Goal: Information Seeking & Learning: Learn about a topic

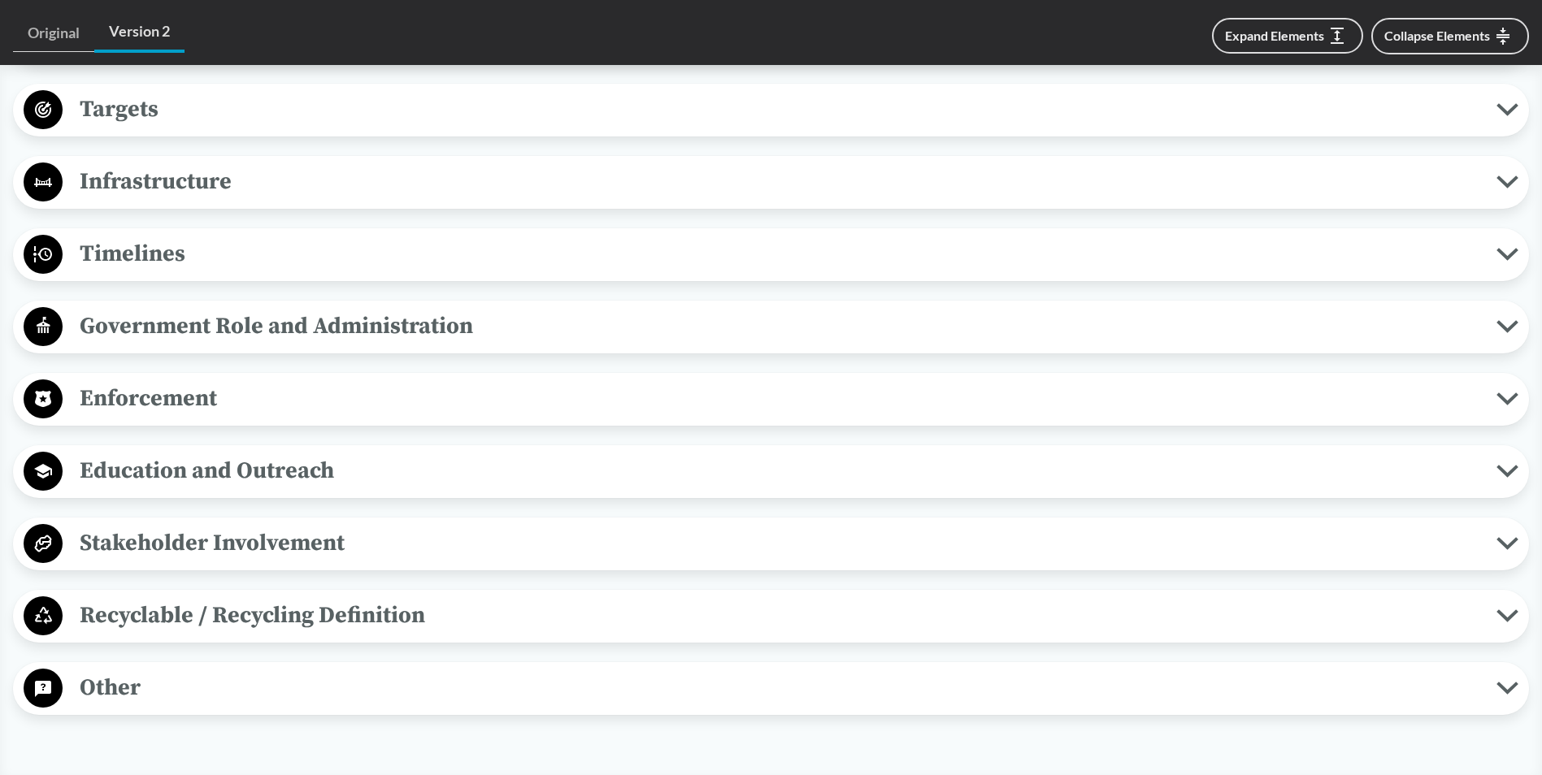
scroll to position [1374, 0]
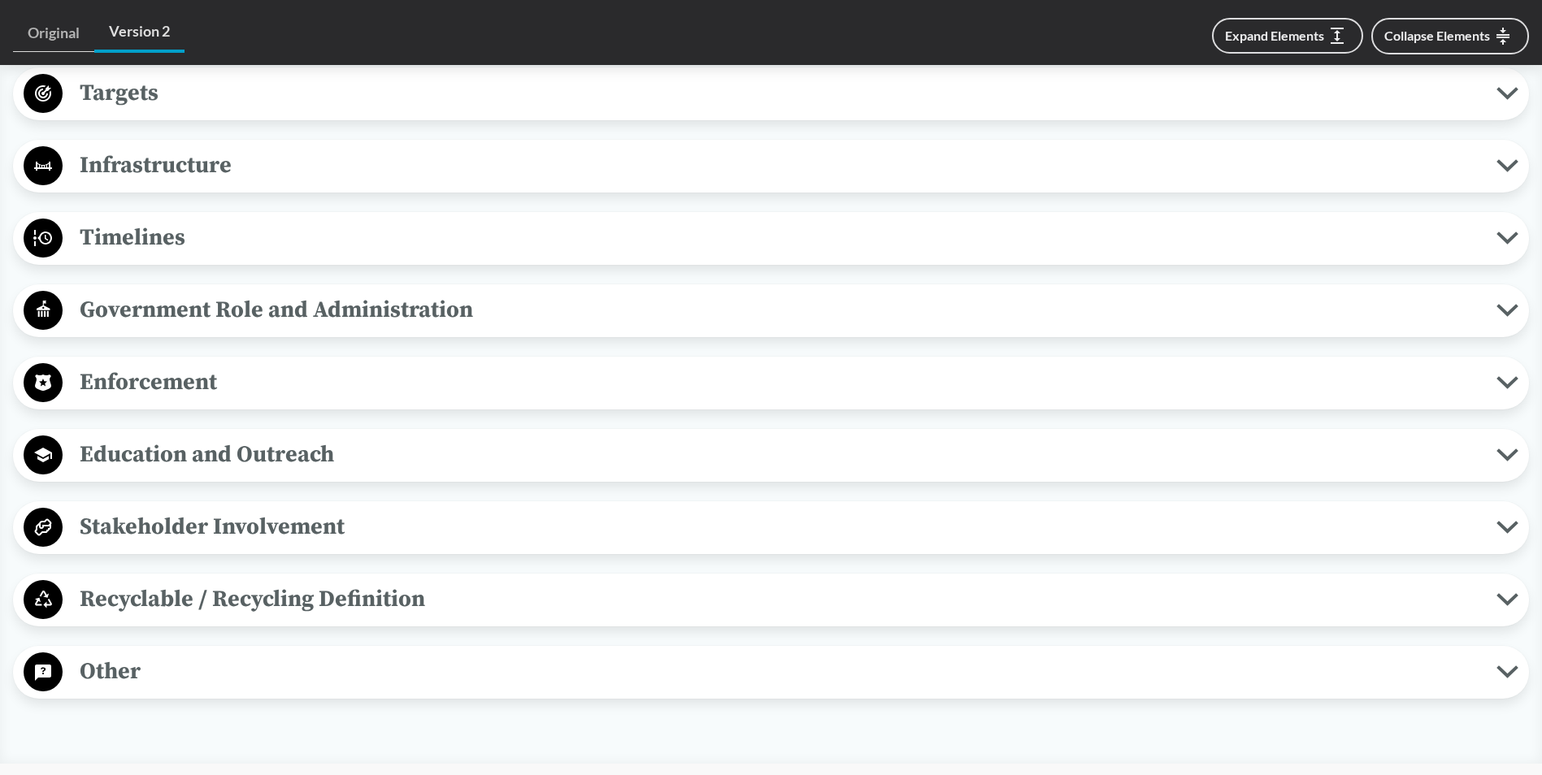
click at [54, 231] on circle at bounding box center [43, 238] width 39 height 39
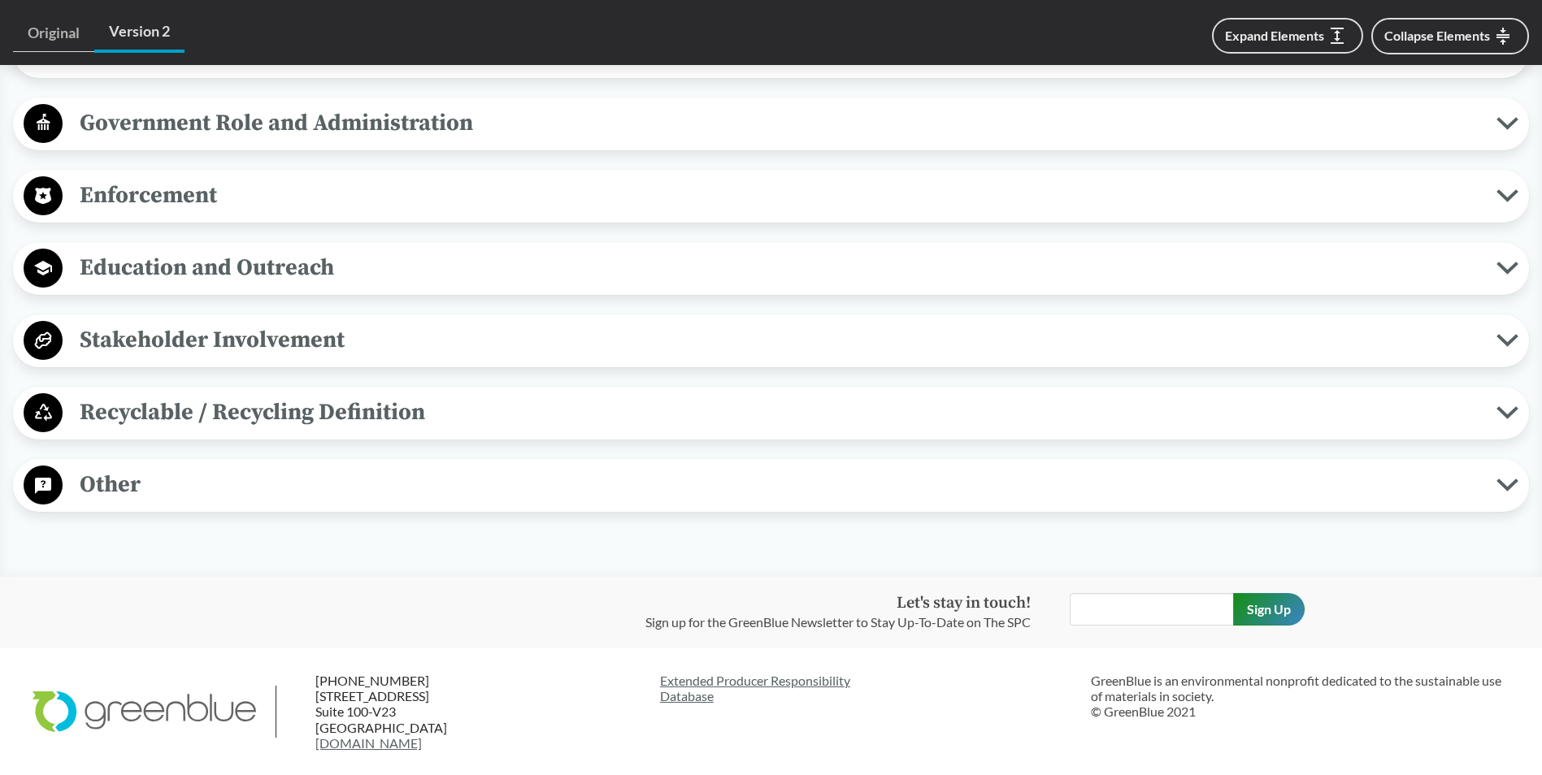
scroll to position [1780, 0]
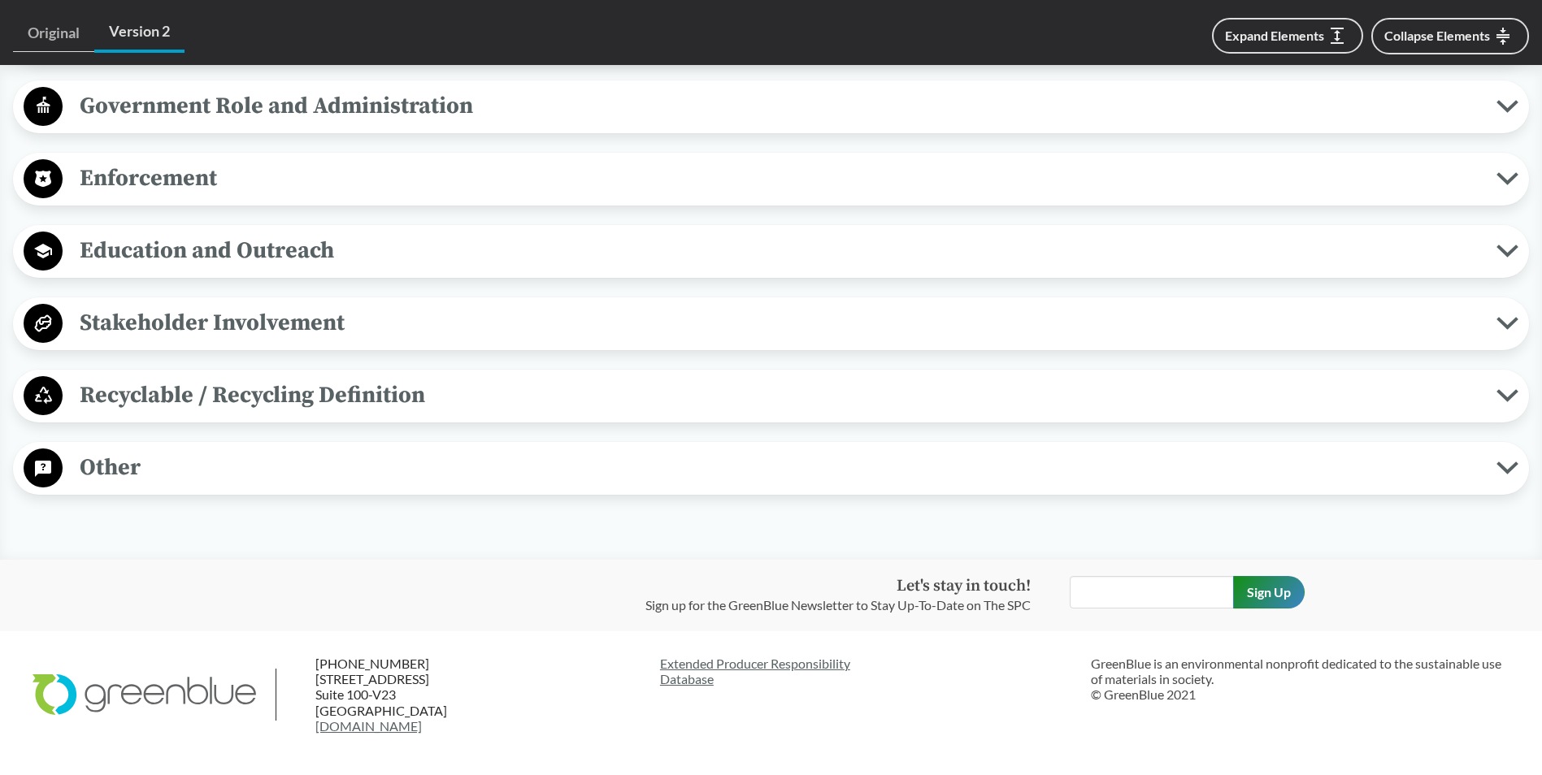
click at [23, 386] on button "Recyclable / Recycling Definition" at bounding box center [771, 395] width 1504 height 41
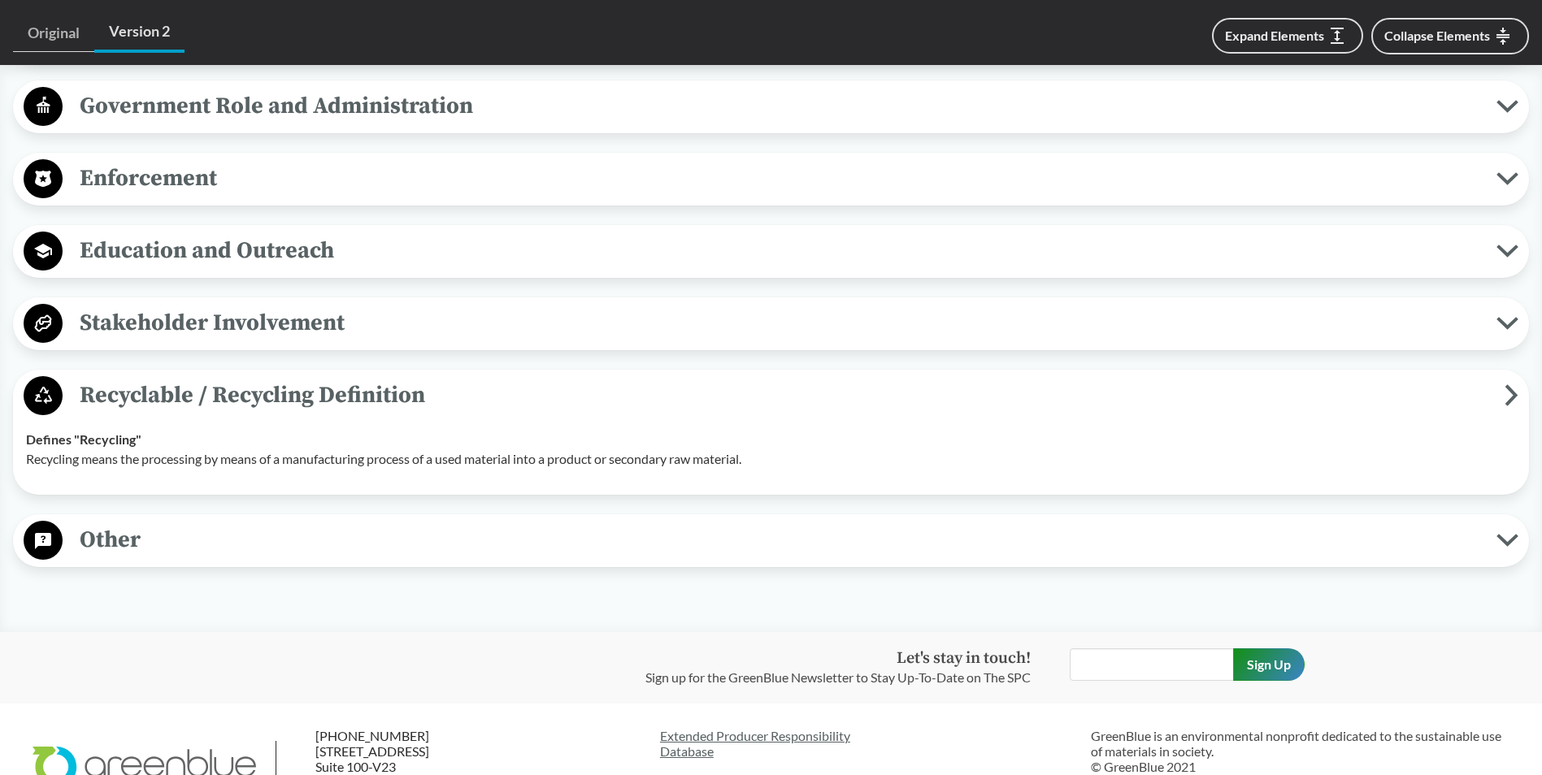
click at [45, 319] on circle at bounding box center [43, 323] width 39 height 39
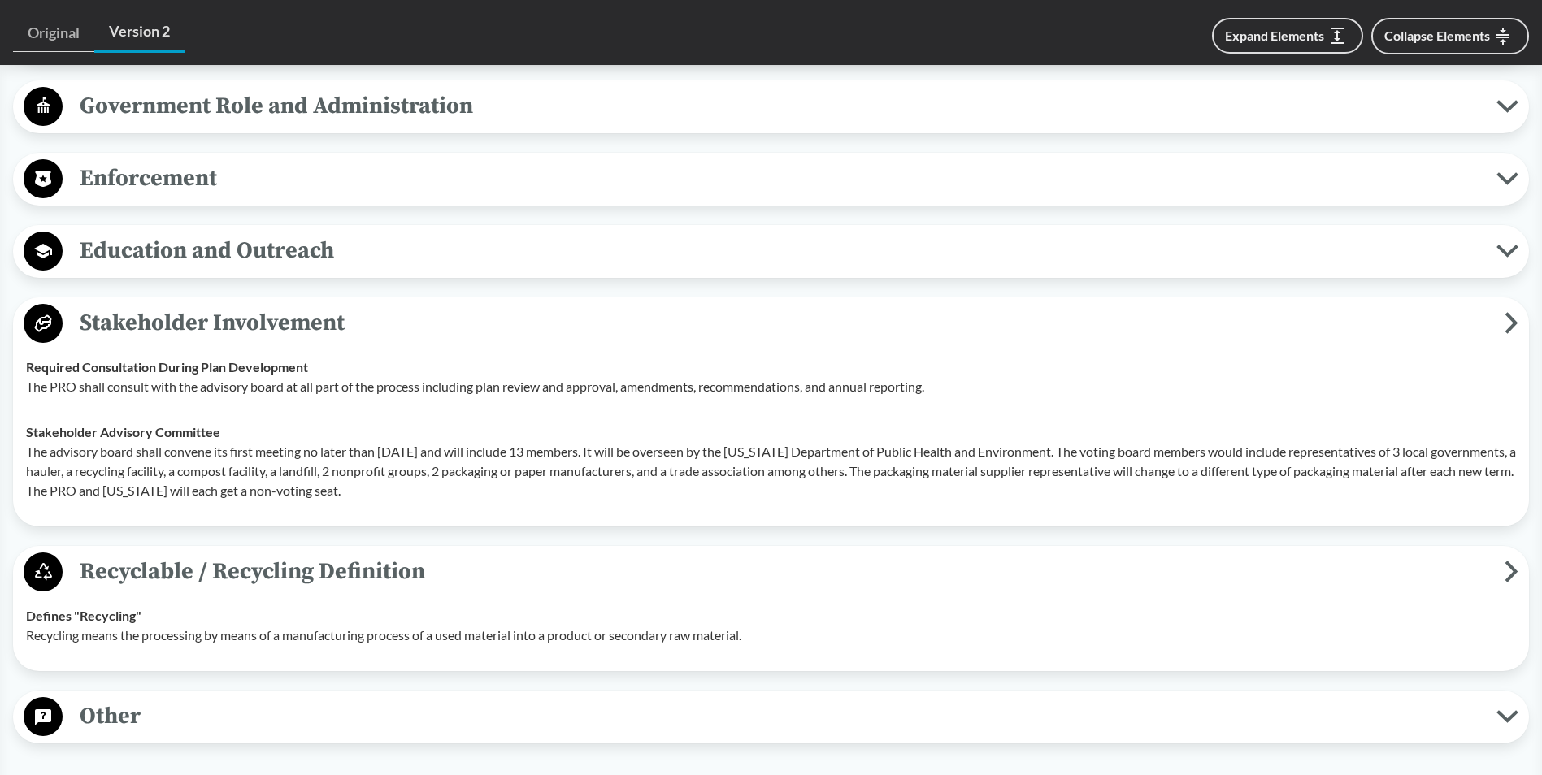
click at [41, 232] on circle at bounding box center [43, 251] width 39 height 39
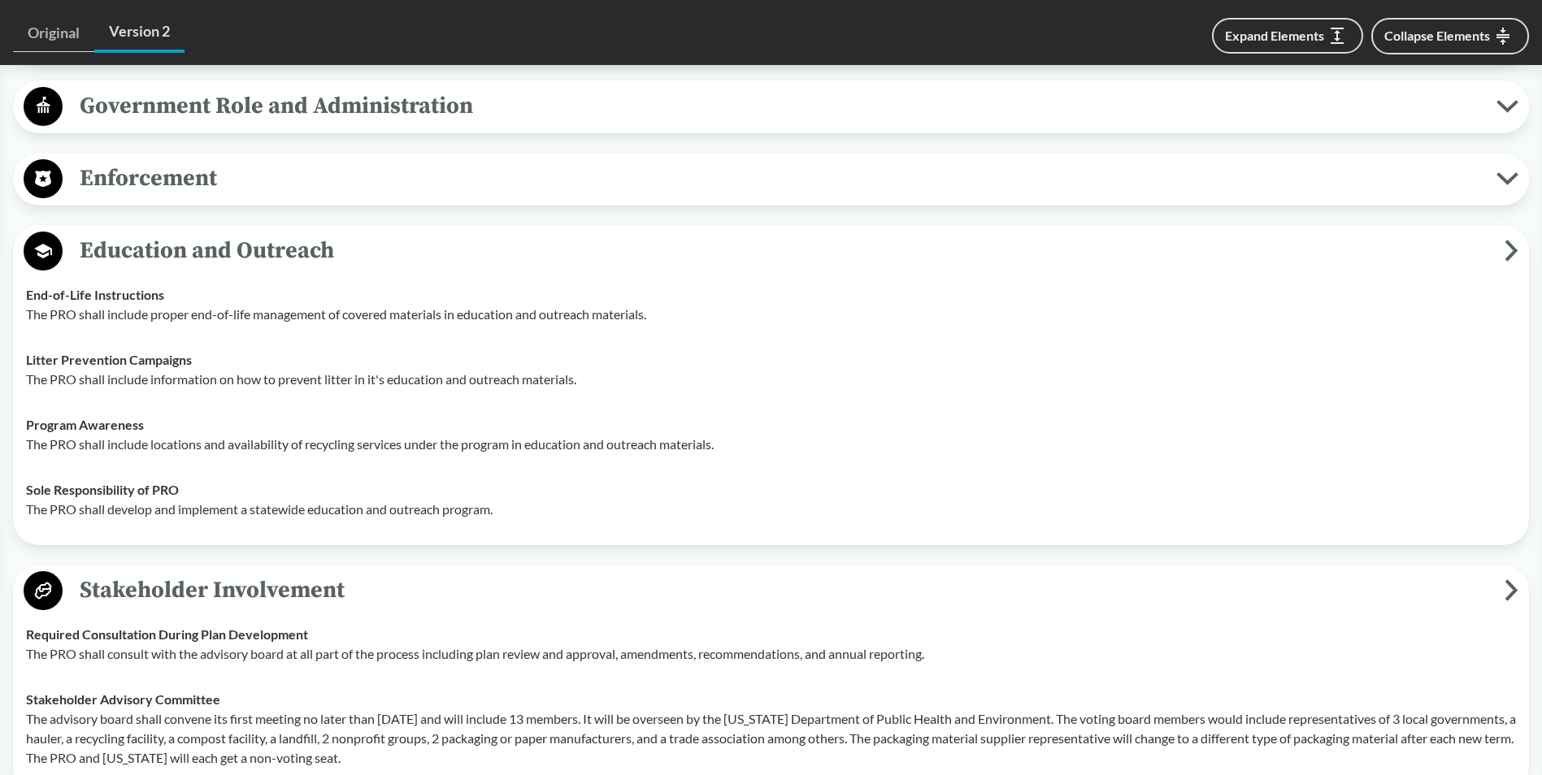
click at [49, 181] on icon at bounding box center [43, 179] width 16 height 16
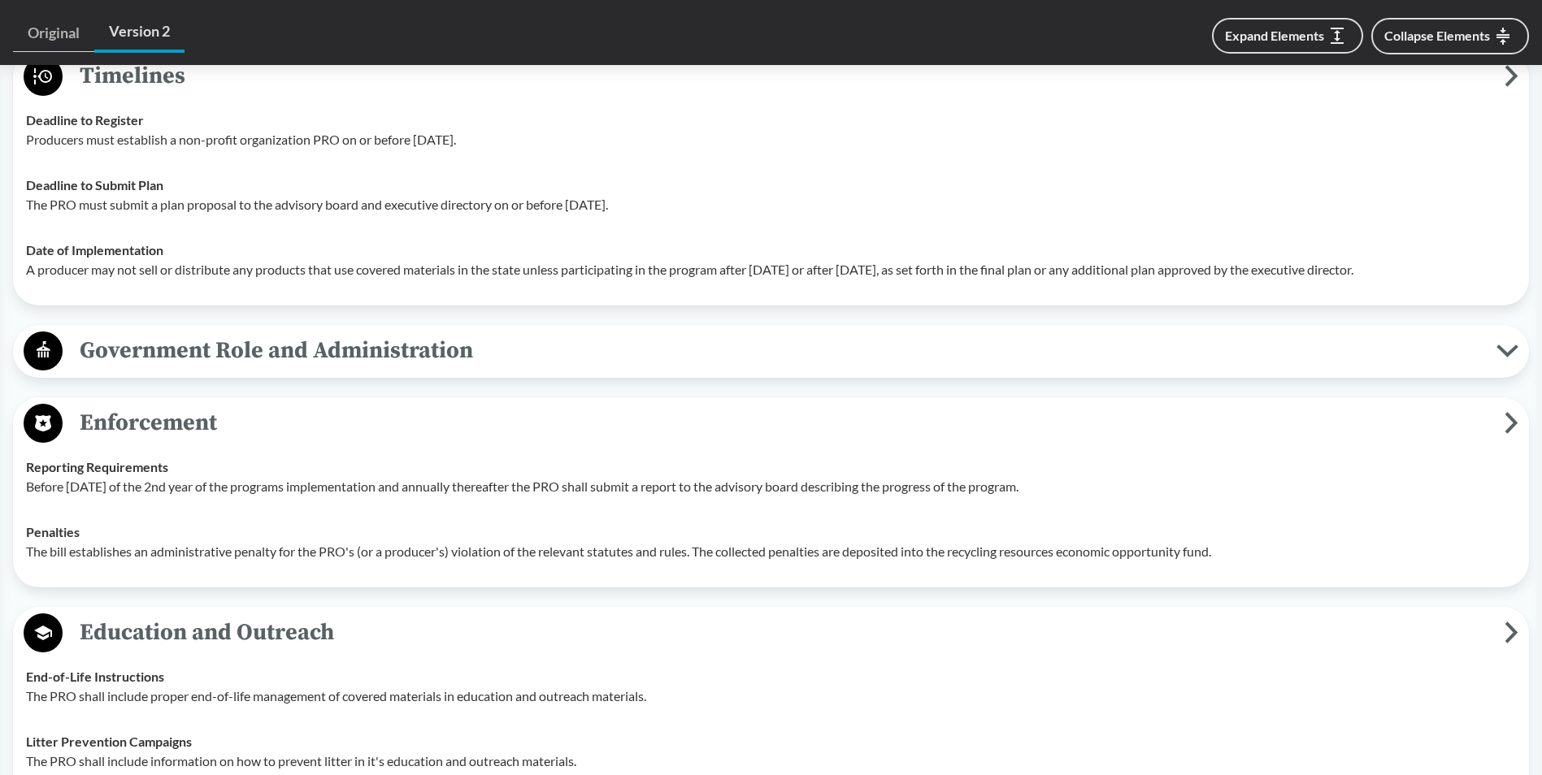
scroll to position [1293, 0]
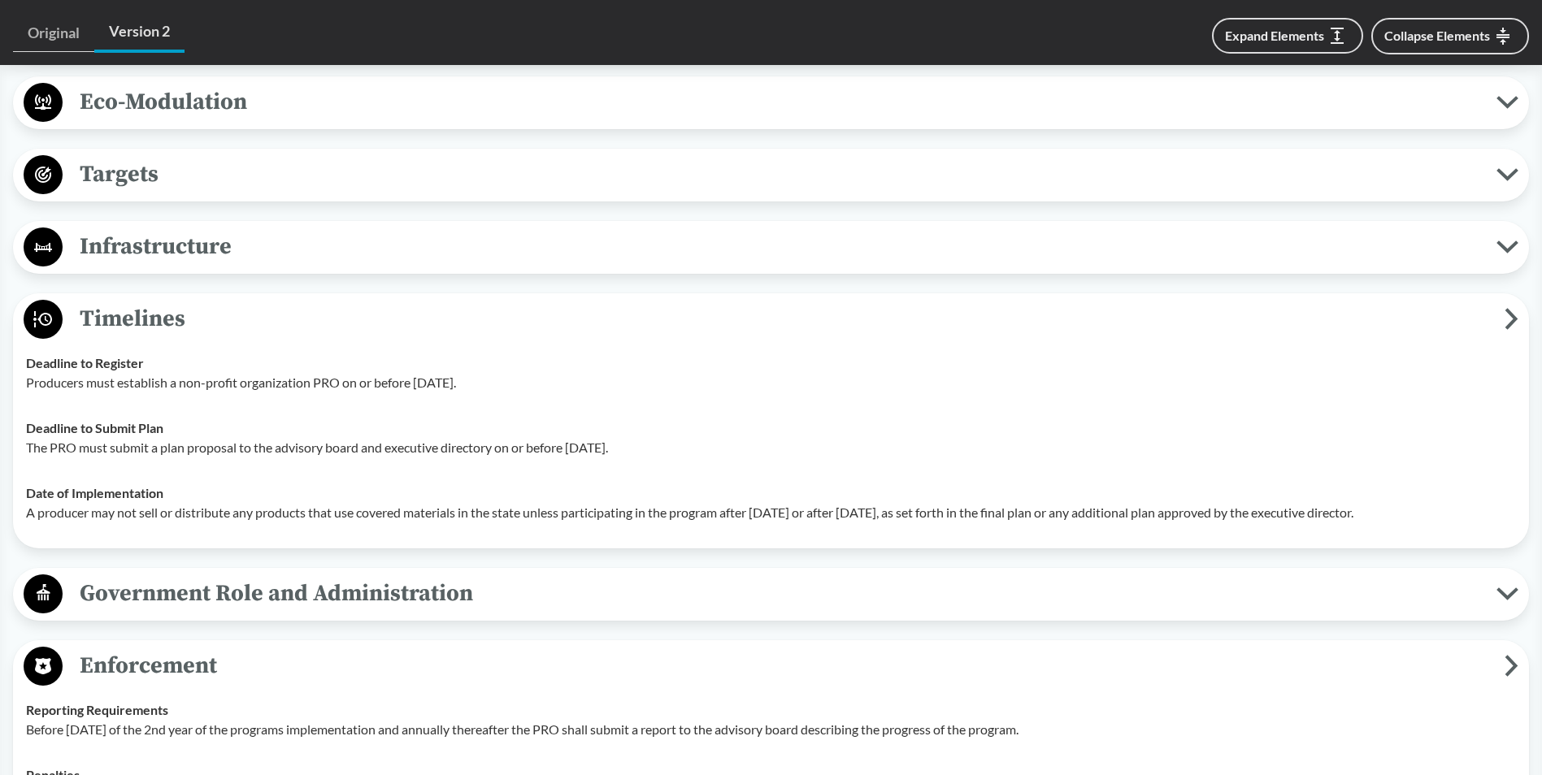
click at [41, 224] on div "Infrastructure Maximizes Use of Existing Infrastructure The plan must utilize a…" at bounding box center [771, 247] width 1516 height 53
click at [41, 245] on circle at bounding box center [43, 247] width 39 height 39
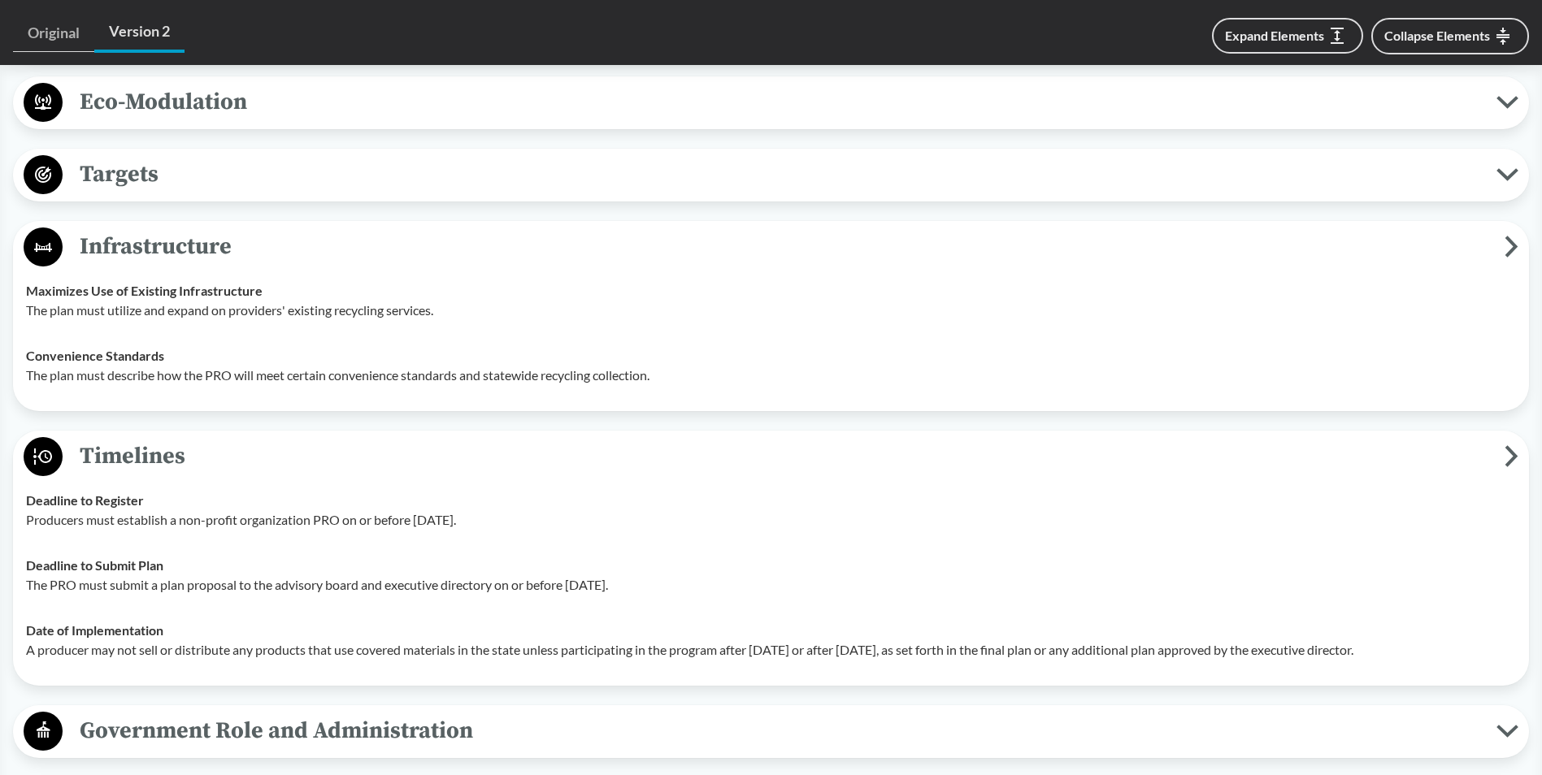
click at [63, 174] on span "Targets" at bounding box center [779, 174] width 1433 height 37
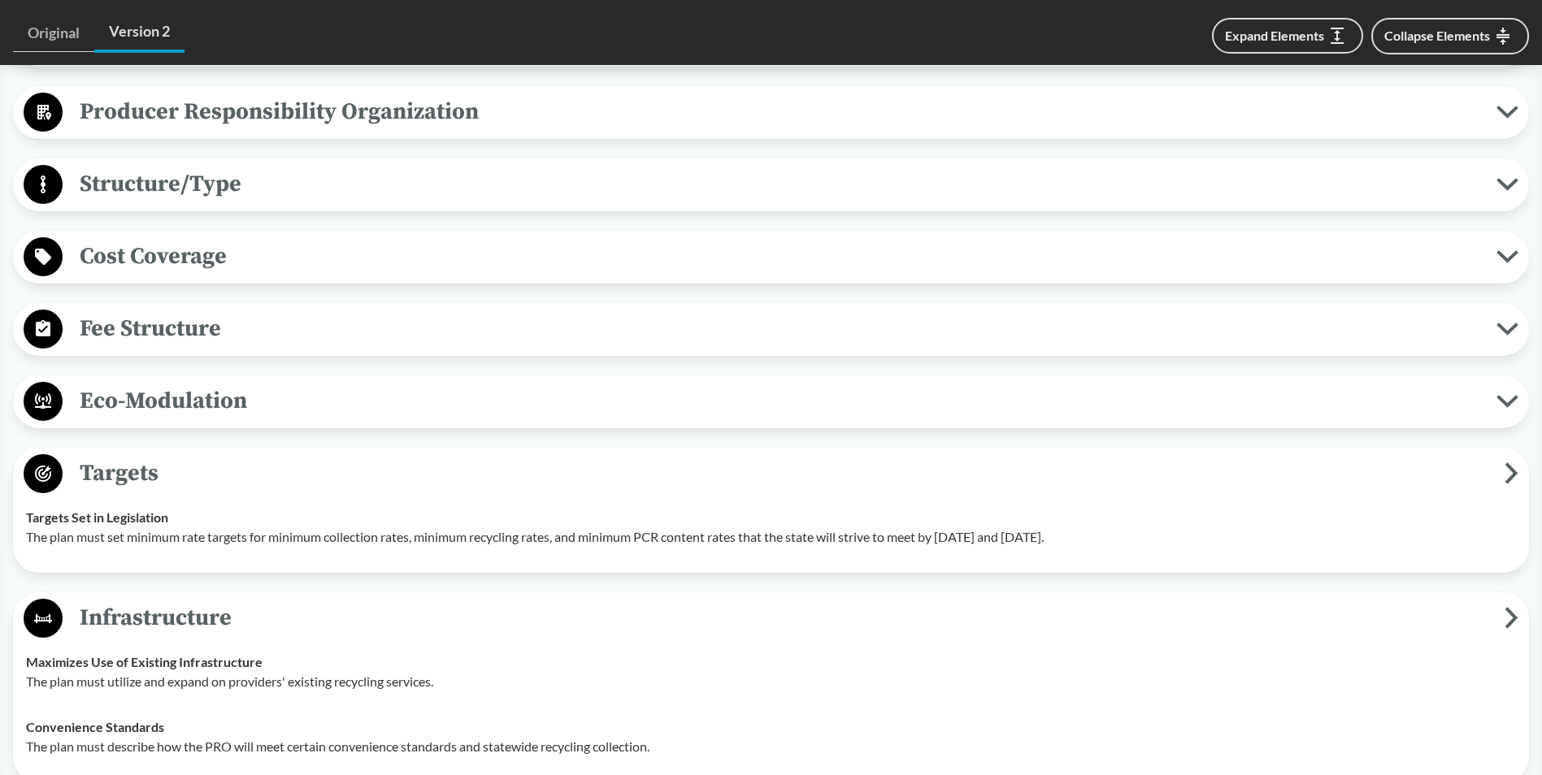
scroll to position [968, 0]
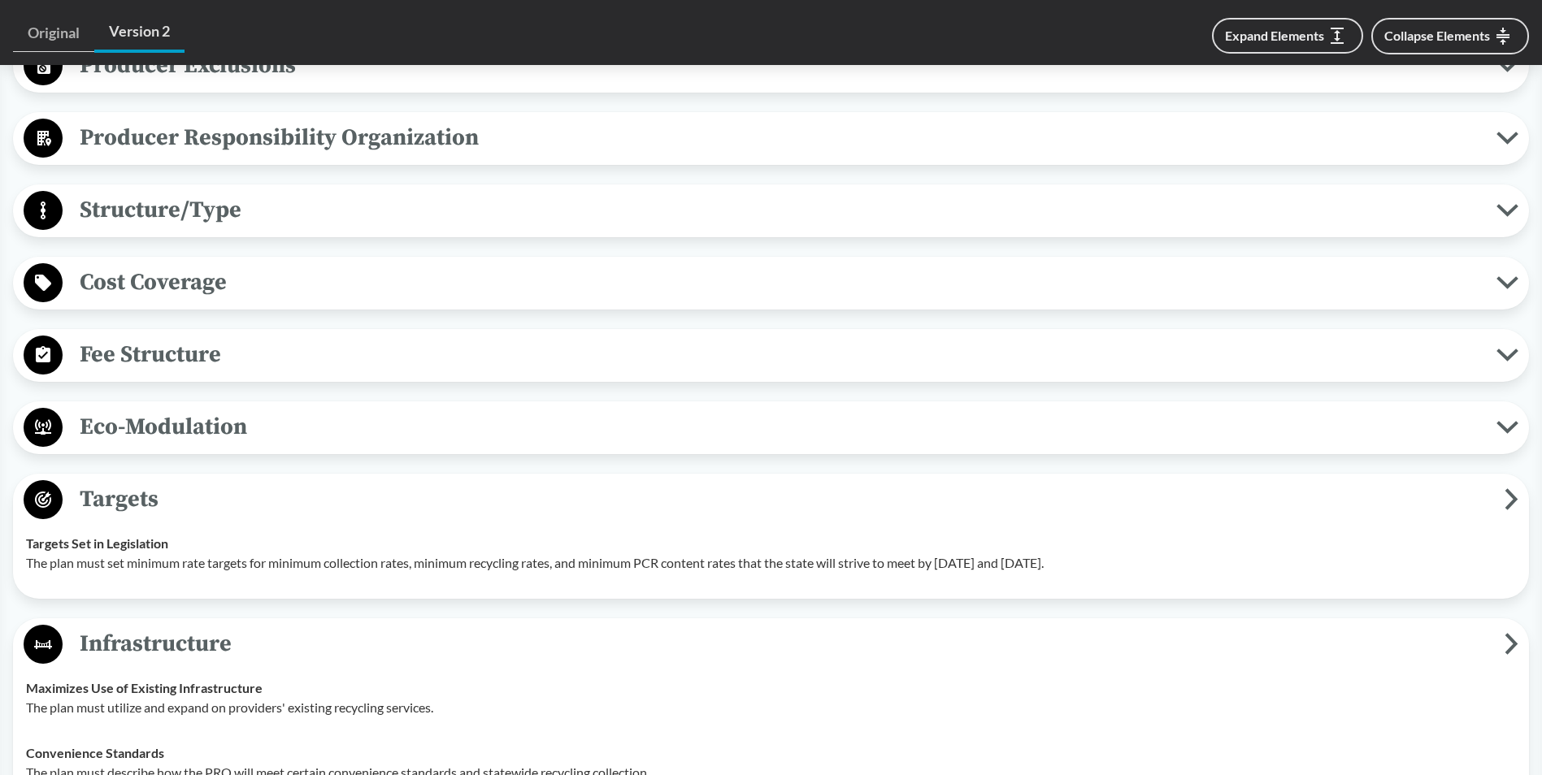
click at [40, 353] on icon at bounding box center [43, 354] width 15 height 16
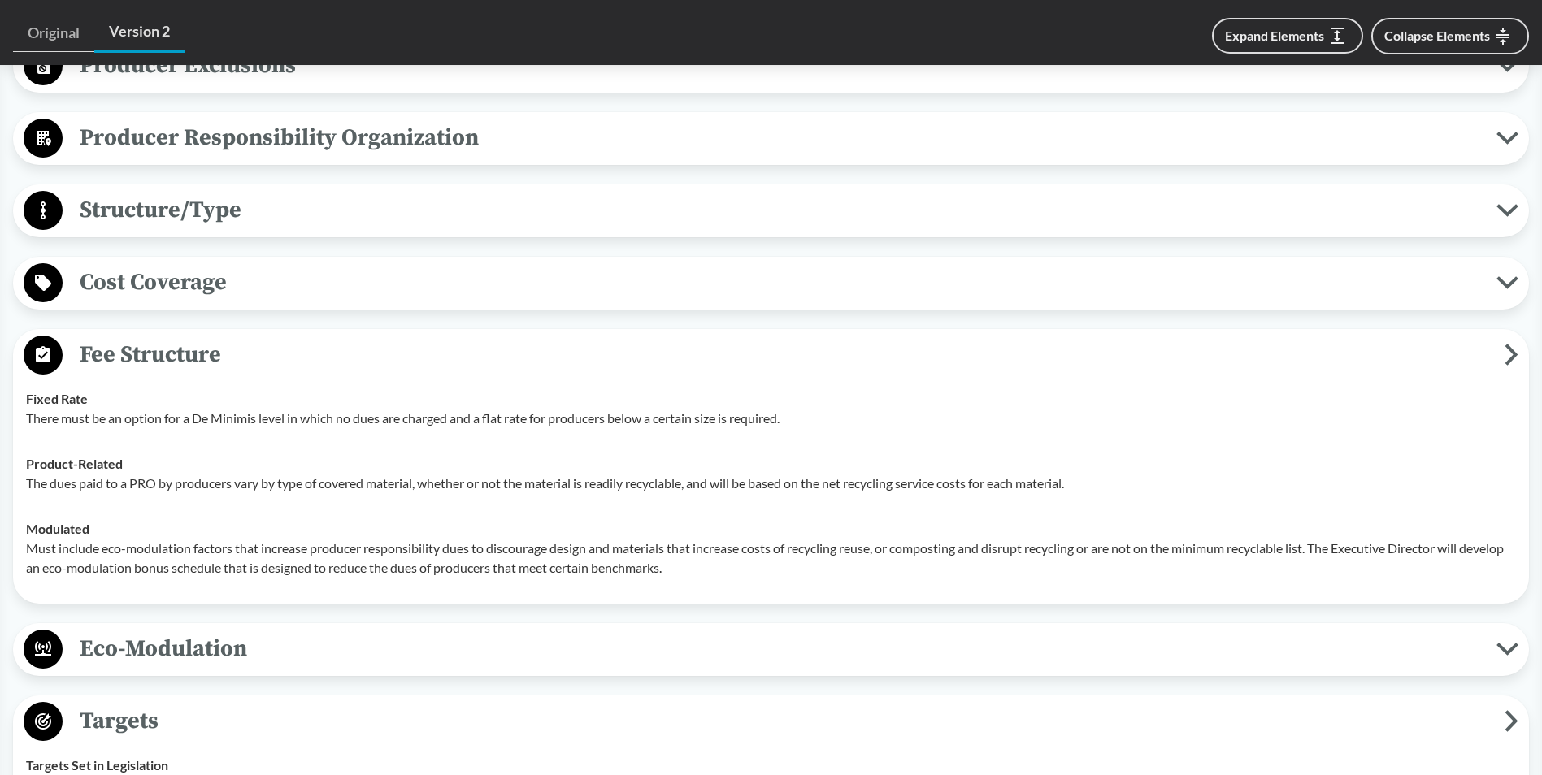
click at [41, 283] on icon at bounding box center [43, 283] width 16 height 16
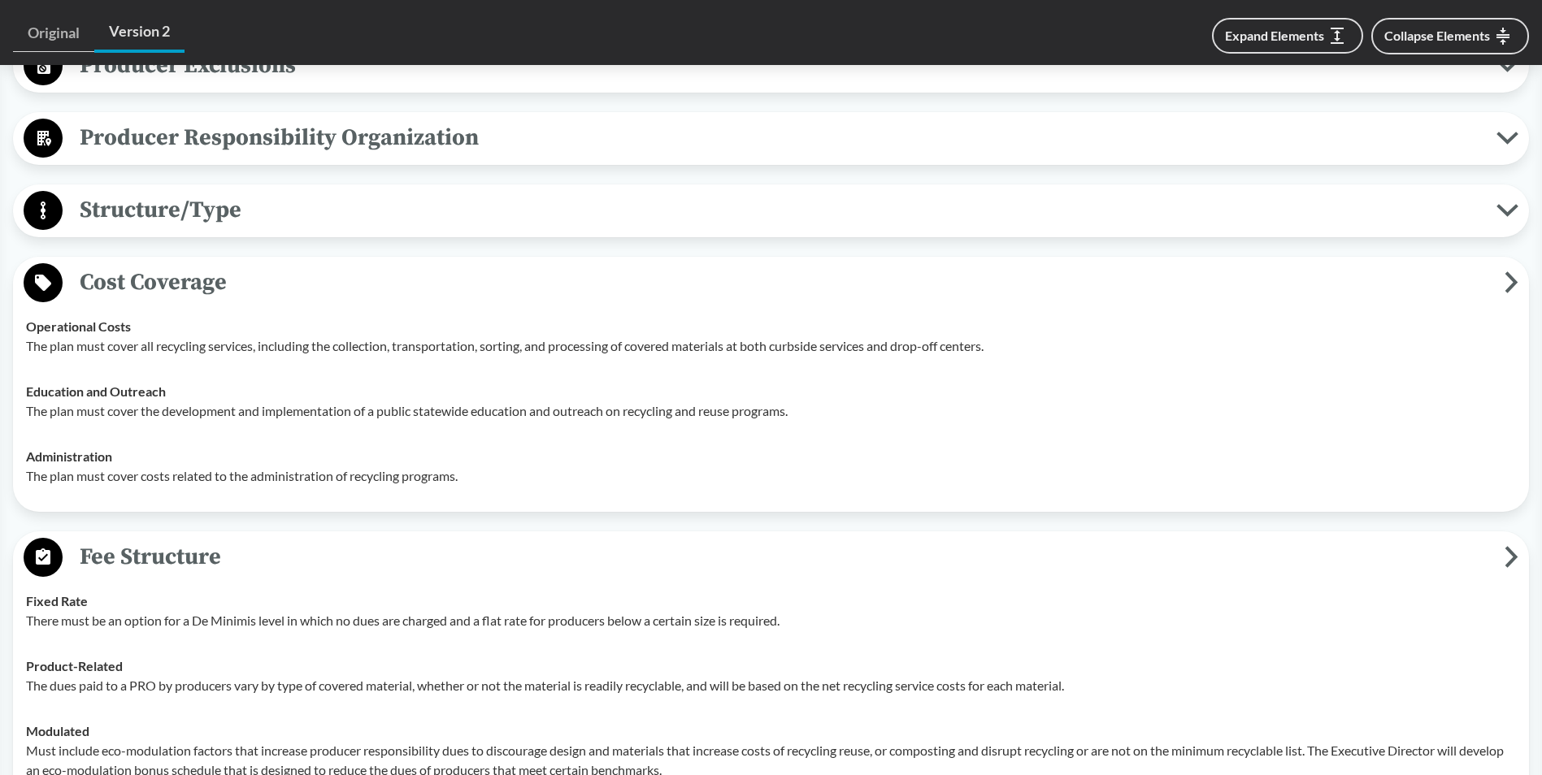
click at [66, 202] on span "Structure/Type" at bounding box center [779, 210] width 1433 height 37
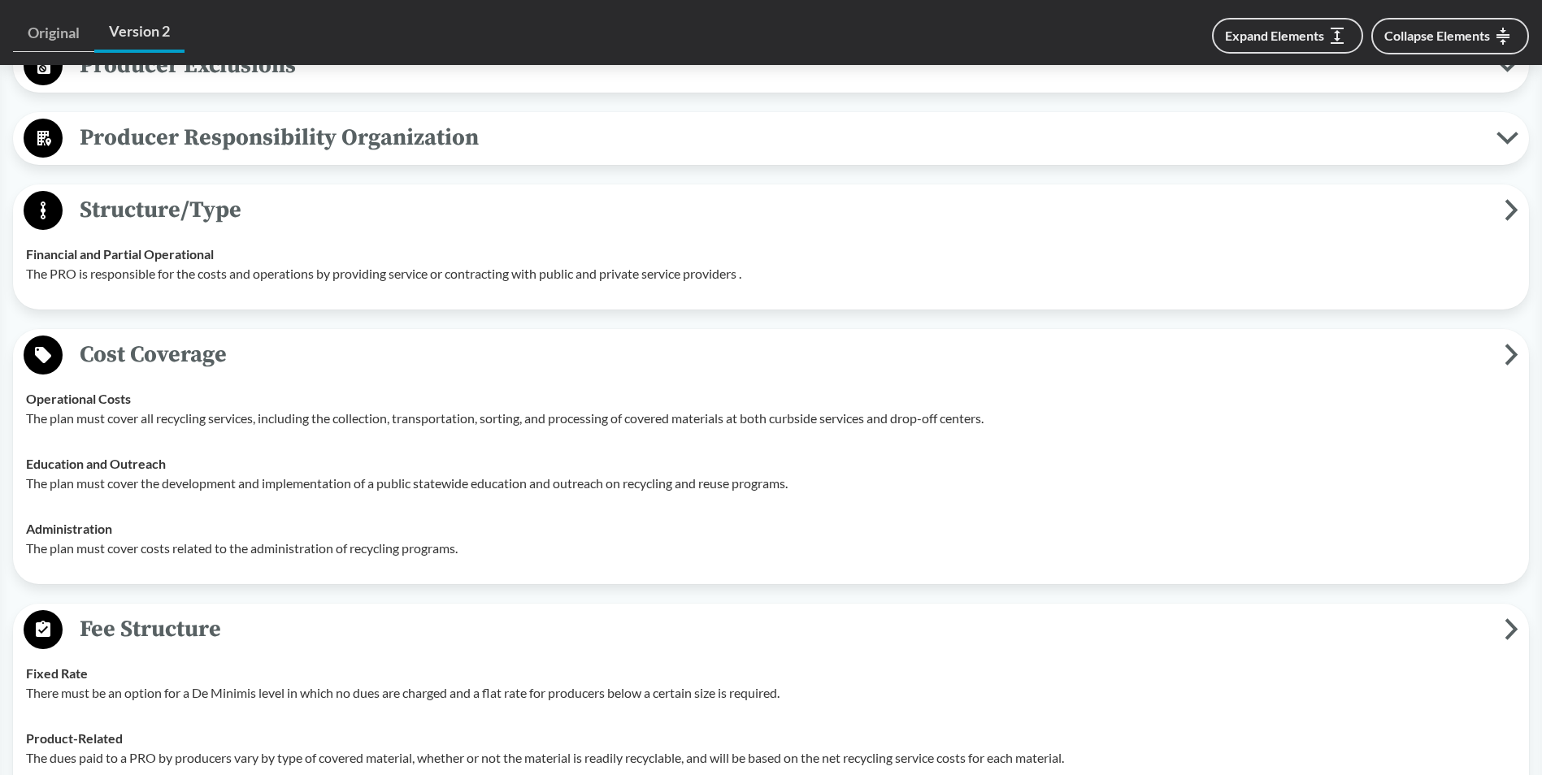
click at [75, 145] on span "Producer Responsibility Organization" at bounding box center [779, 137] width 1433 height 37
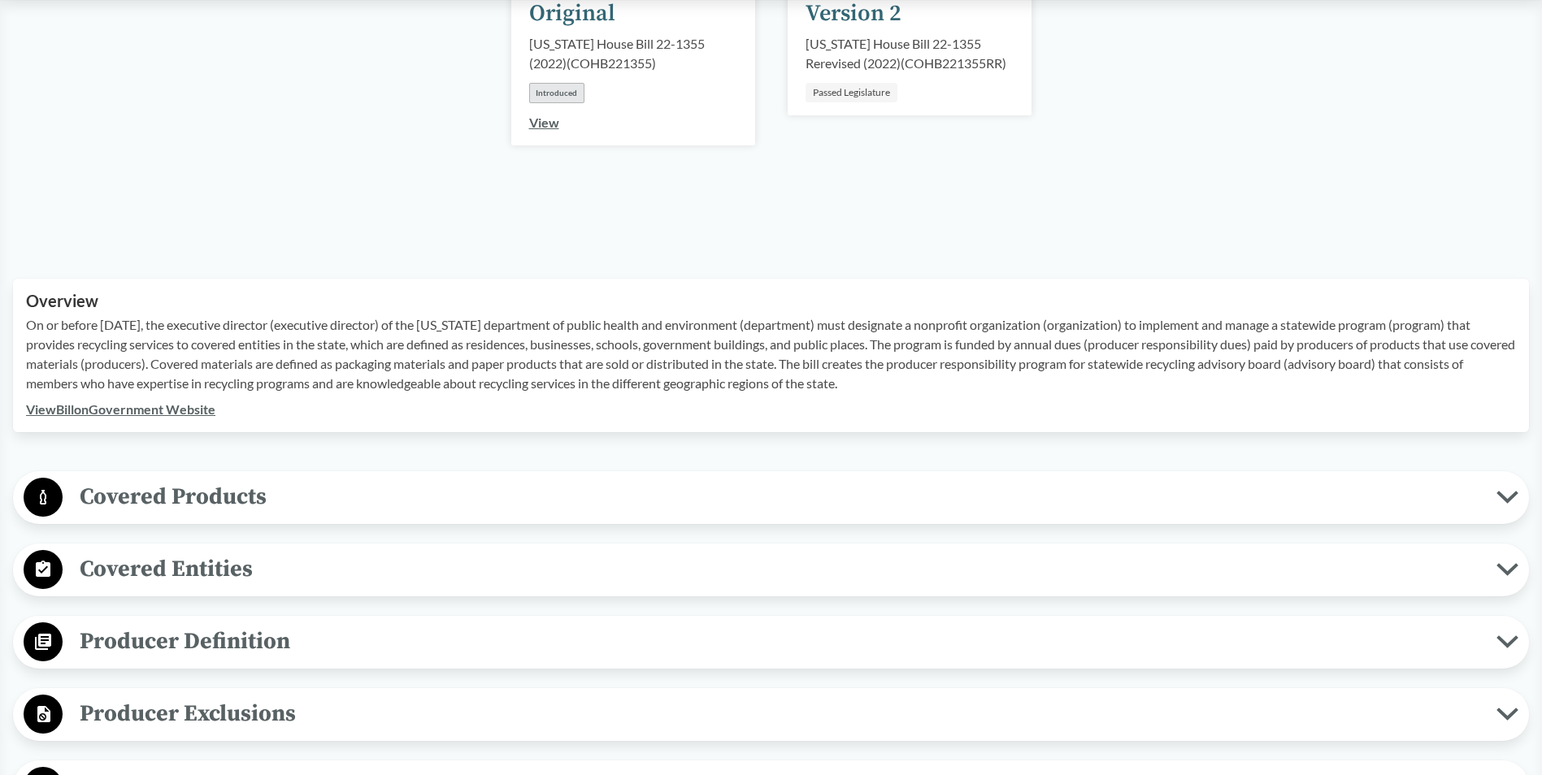
scroll to position [562, 0]
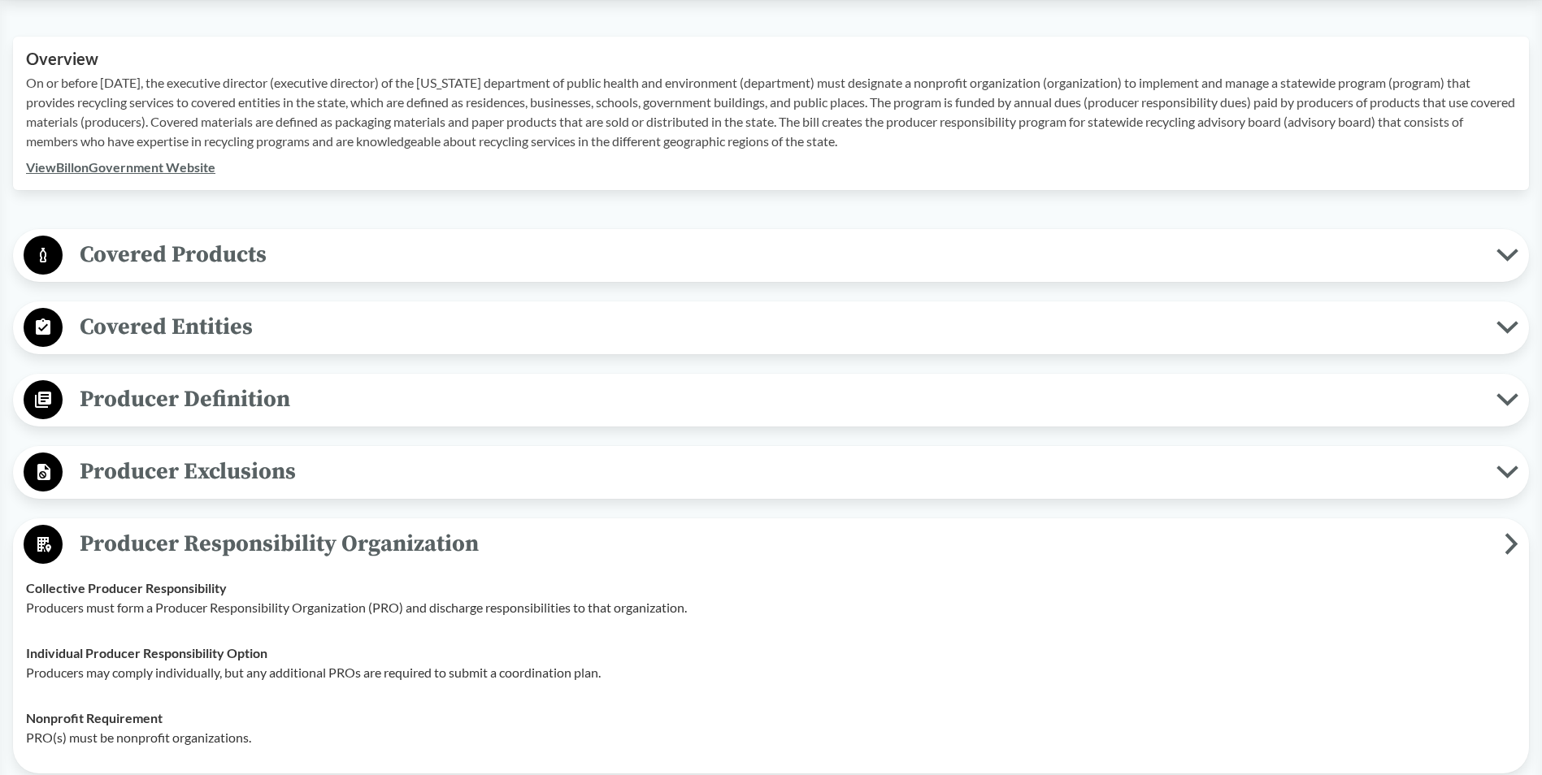
click at [37, 249] on circle at bounding box center [43, 255] width 39 height 39
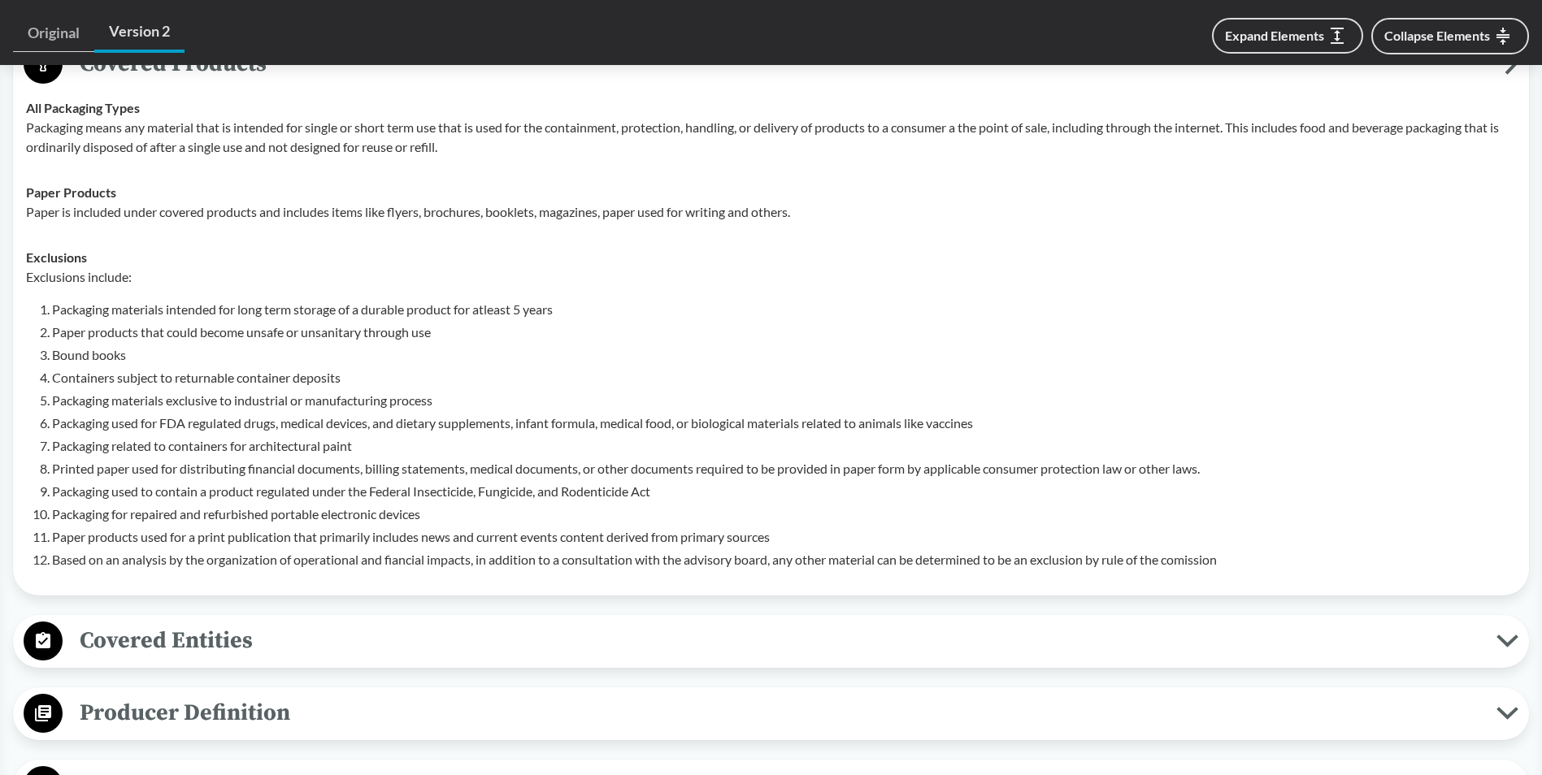
scroll to position [724, 0]
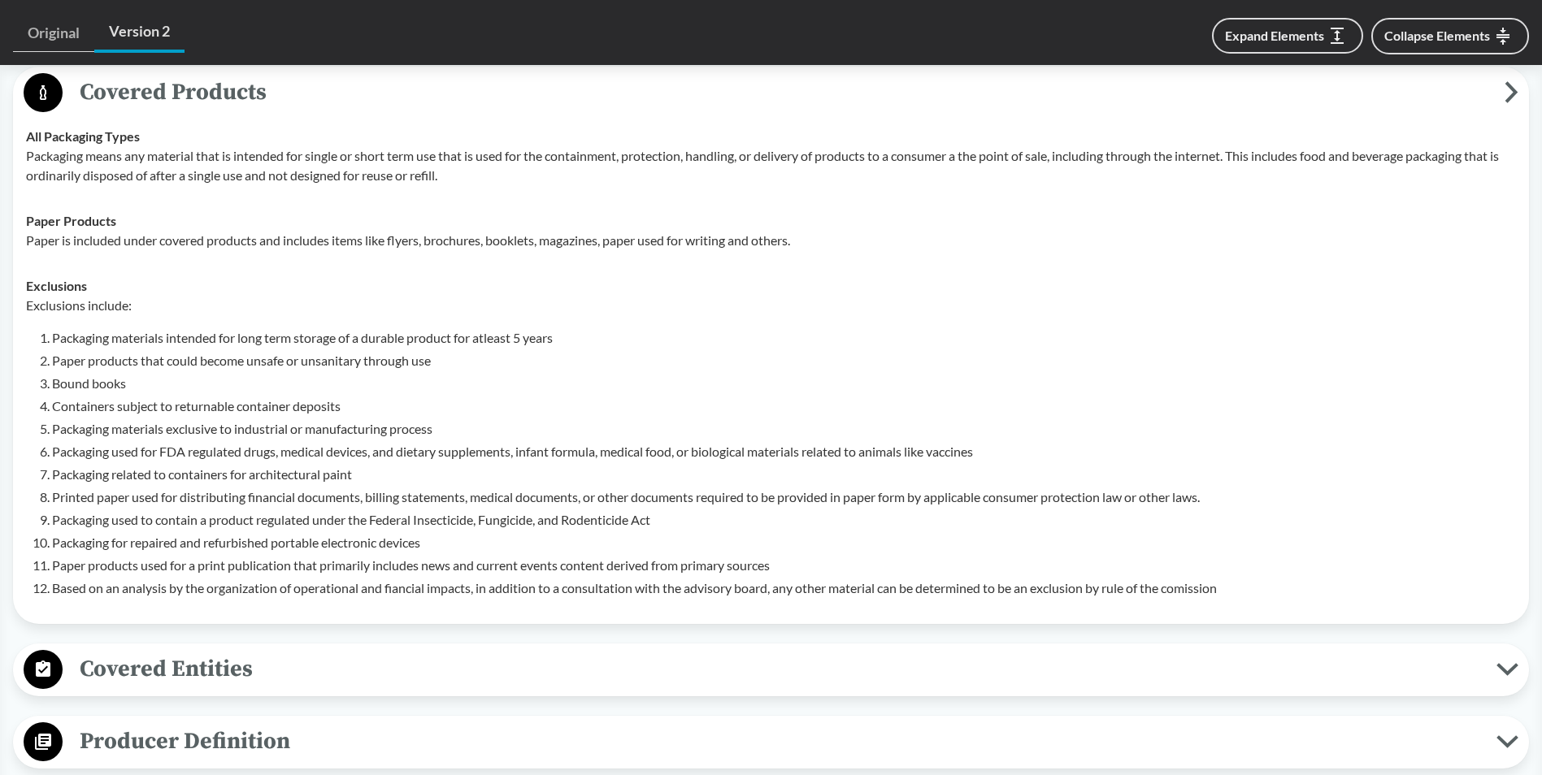
click at [267, 450] on li "Packaging used for FDA regulated drugs, medical devices, and dietary supplement…" at bounding box center [784, 452] width 1464 height 20
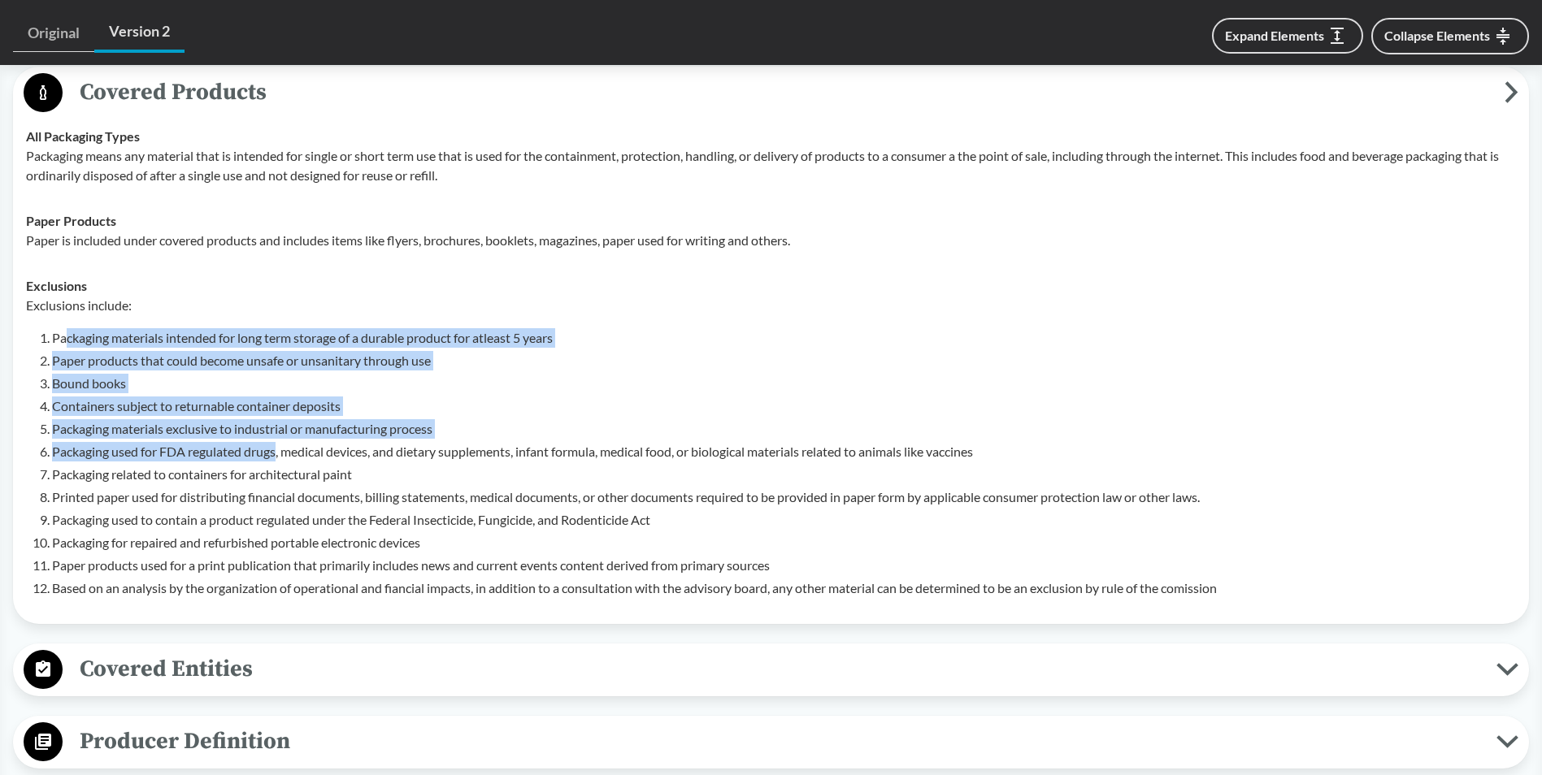
drag, startPoint x: 68, startPoint y: 339, endPoint x: 276, endPoint y: 448, distance: 234.8
click at [276, 448] on ol "Packaging materials intended for long term storage of a durable product for atl…" at bounding box center [784, 463] width 1464 height 270
drag, startPoint x: 276, startPoint y: 448, endPoint x: 253, endPoint y: 444, distance: 23.9
click at [253, 444] on li "Packaging used for FDA regulated drugs, medical devices, and dietary supplement…" at bounding box center [784, 452] width 1464 height 20
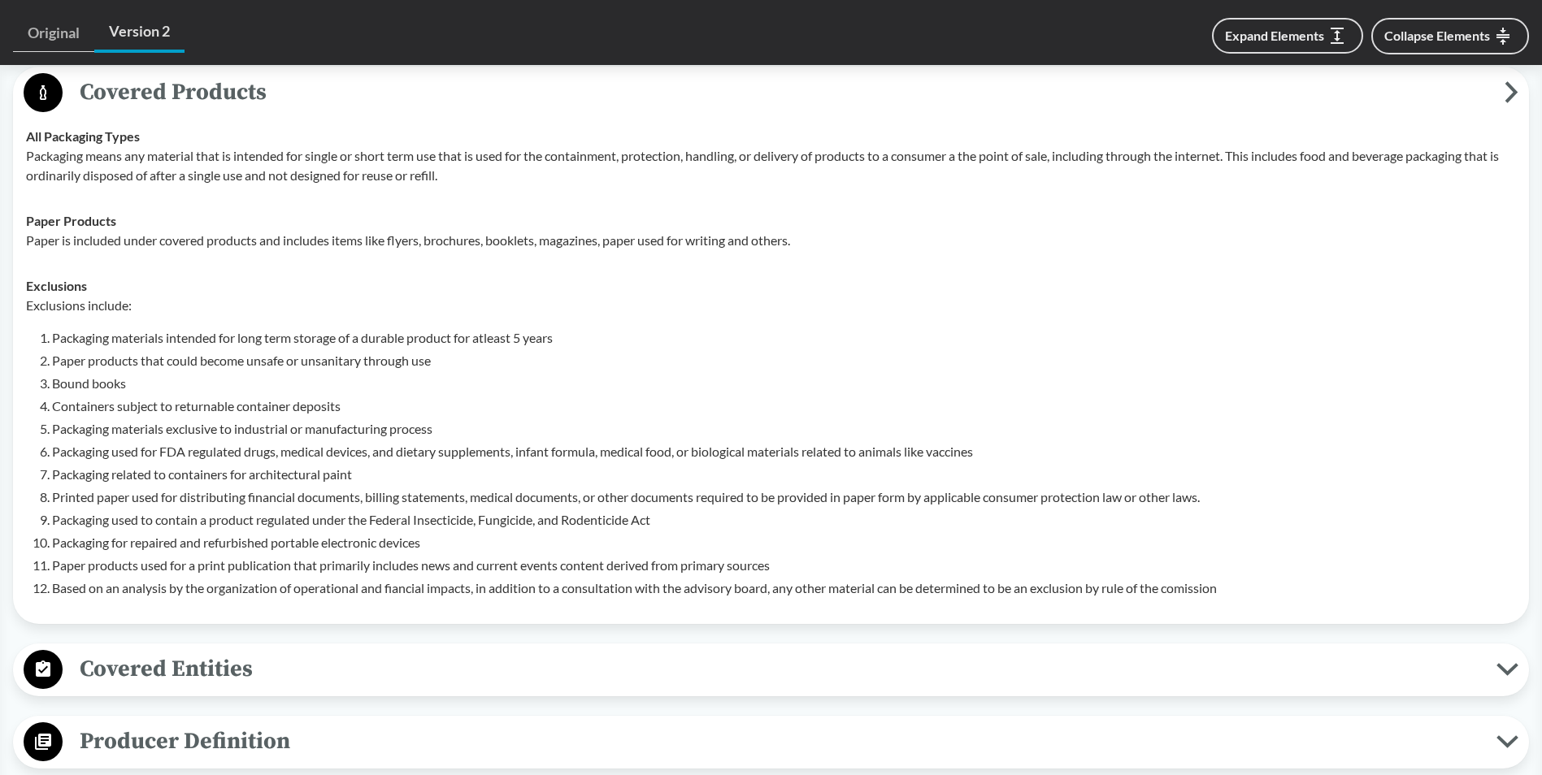
click at [52, 331] on li "Packaging materials intended for long term storage of a durable product for atl…" at bounding box center [784, 338] width 1464 height 20
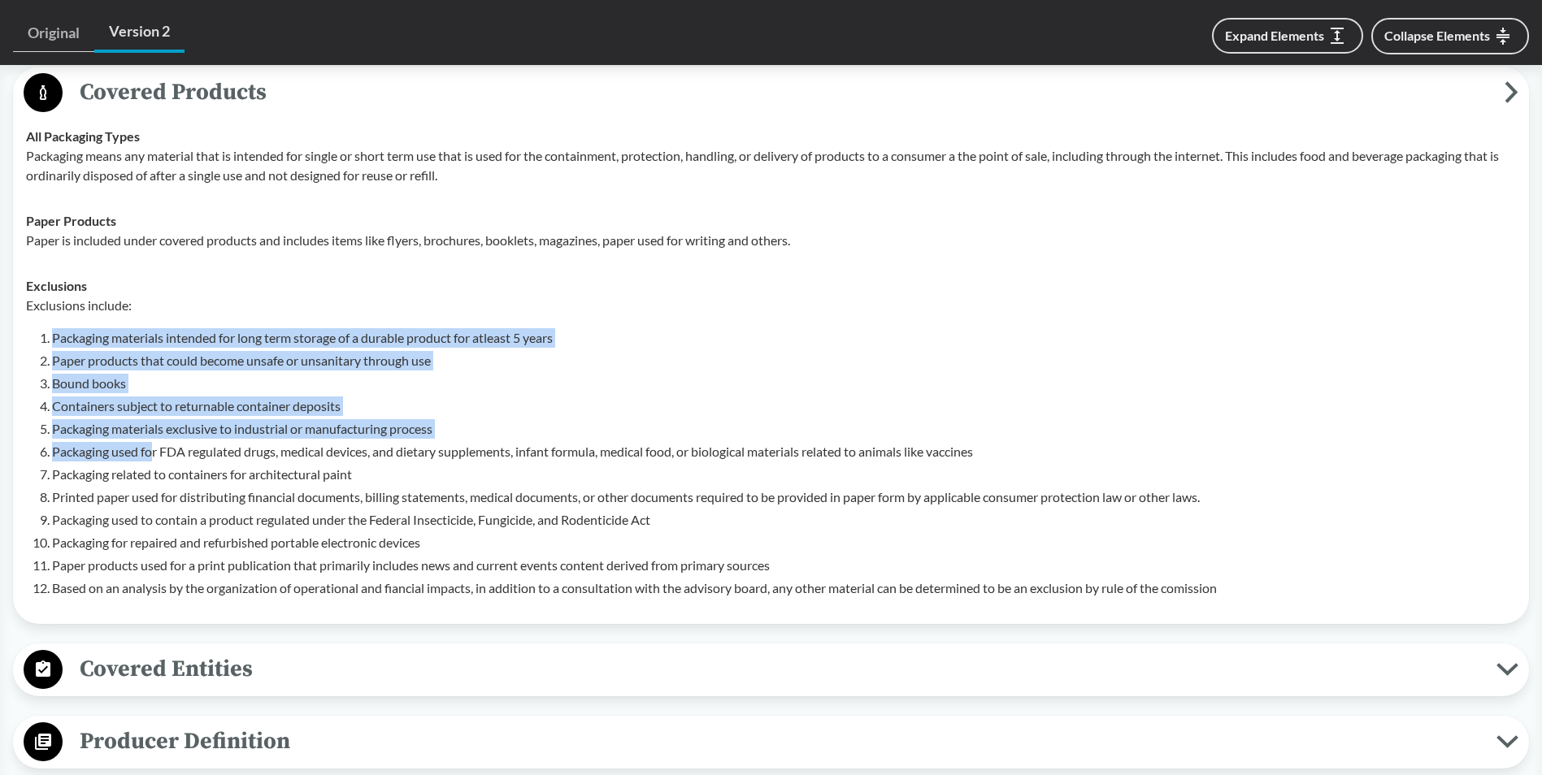
drag, startPoint x: 54, startPoint y: 335, endPoint x: 154, endPoint y: 457, distance: 157.6
click at [154, 457] on ol "Packaging materials intended for long term storage of a durable product for atl…" at bounding box center [784, 463] width 1464 height 270
click at [154, 458] on li "Packaging used for FDA regulated drugs, medical devices, and dietary supplement…" at bounding box center [784, 452] width 1464 height 20
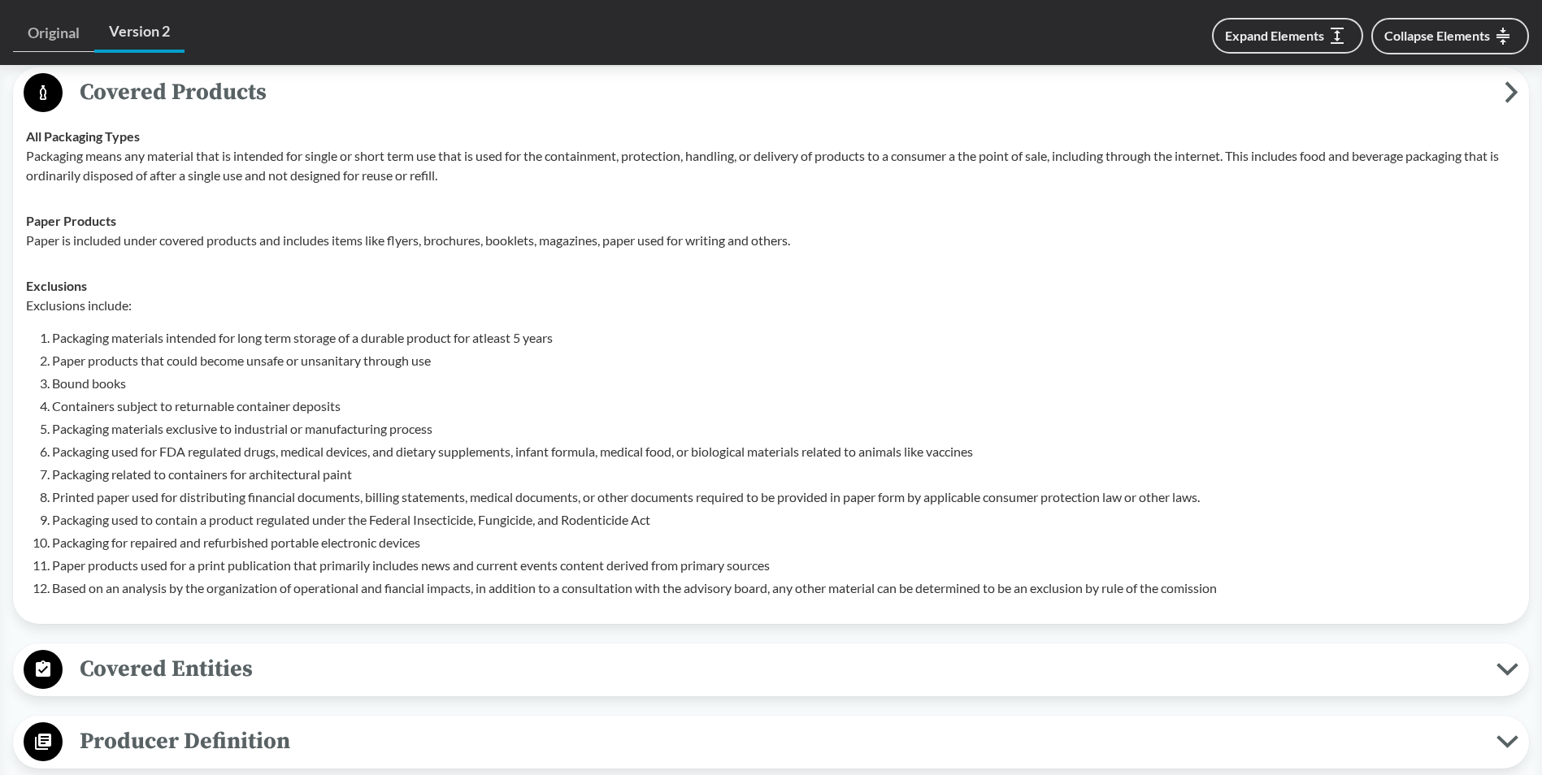
click at [152, 458] on li "Packaging used for FDA regulated drugs, medical devices, and dietary supplement…" at bounding box center [784, 452] width 1464 height 20
click at [200, 488] on li "Printed paper used for distributing financial documents, billing statements, me…" at bounding box center [784, 498] width 1464 height 20
click at [614, 397] on li "Containers subject to returnable container deposits" at bounding box center [784, 407] width 1464 height 20
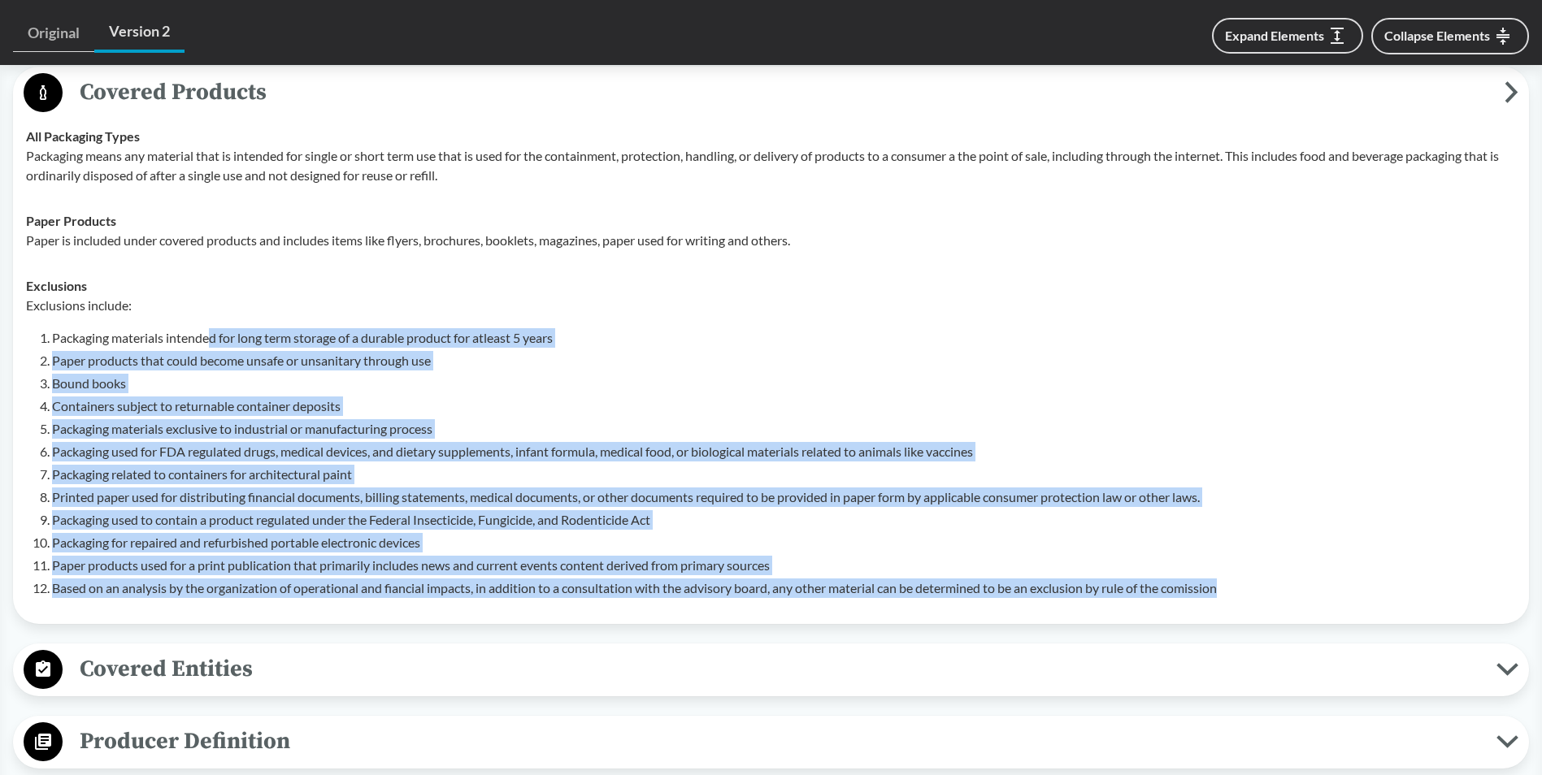
drag, startPoint x: 1244, startPoint y: 596, endPoint x: 211, endPoint y: 332, distance: 1066.1
click at [211, 332] on ol "Packaging materials intended for long term storage of a durable product for atl…" at bounding box center [784, 463] width 1464 height 270
click at [211, 332] on li "Packaging materials intended for long term storage of a durable product for atl…" at bounding box center [784, 338] width 1464 height 20
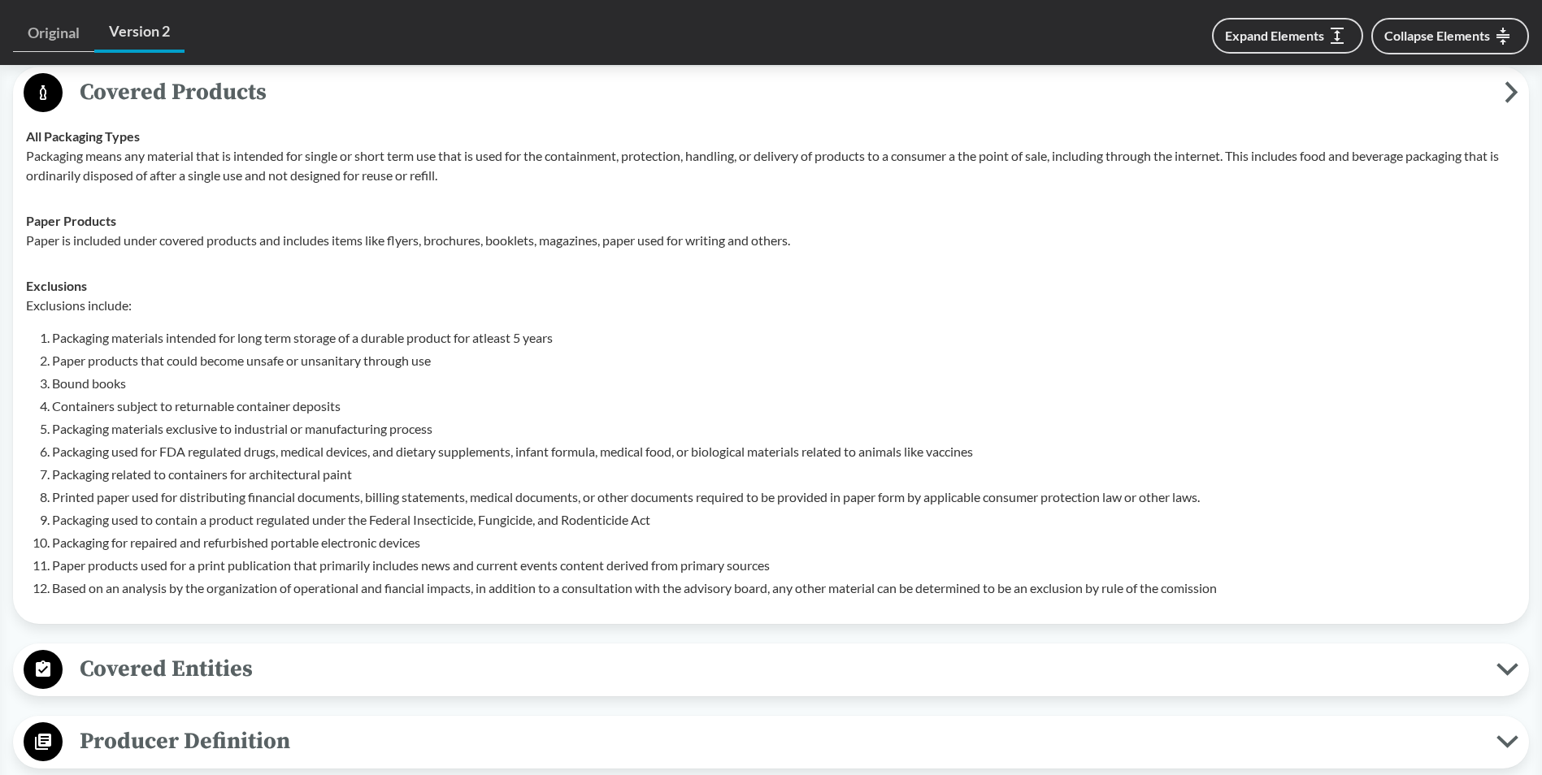
click at [27, 670] on circle at bounding box center [43, 669] width 39 height 39
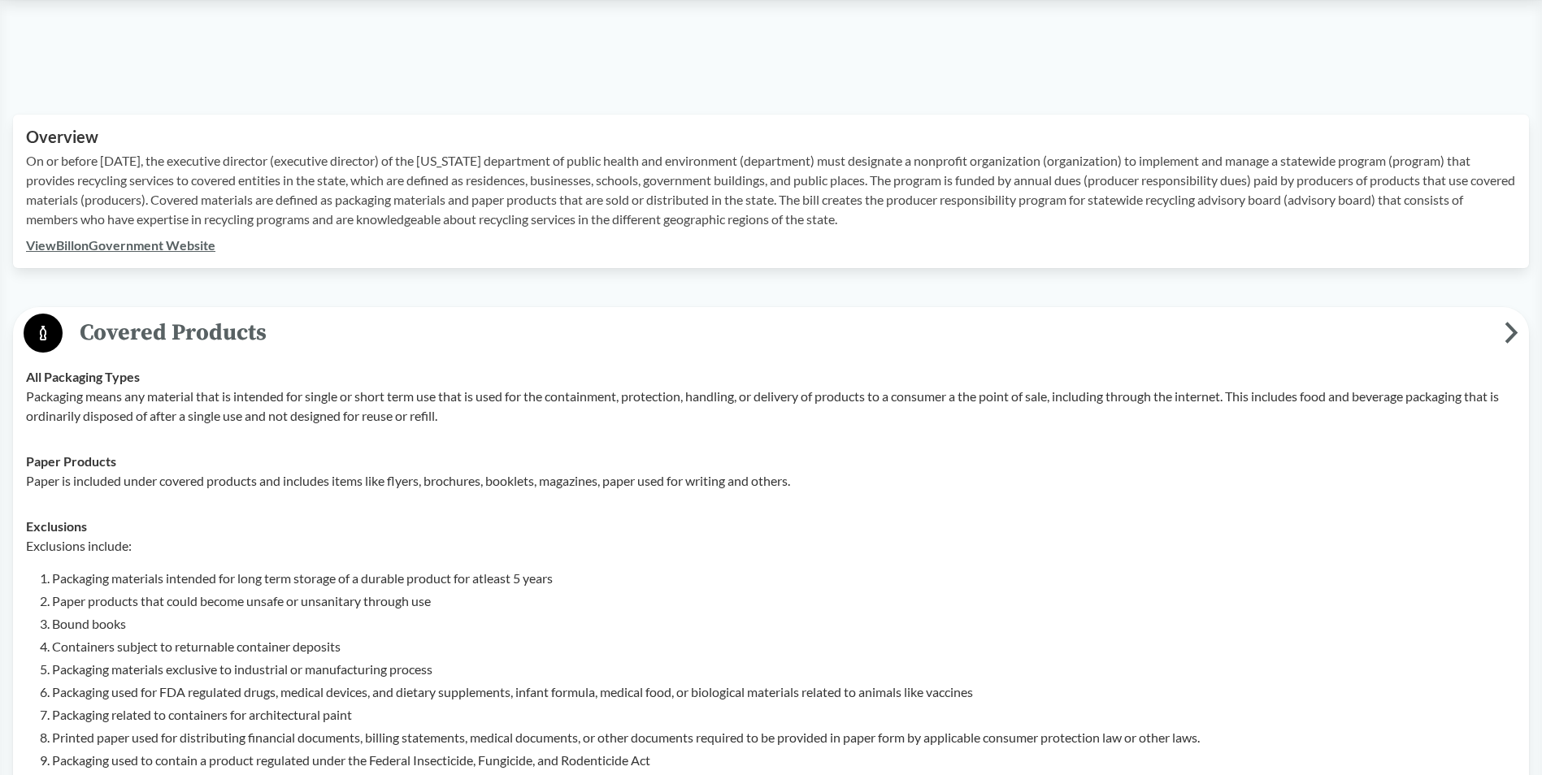
scroll to position [480, 0]
click at [50, 334] on circle at bounding box center [43, 336] width 39 height 39
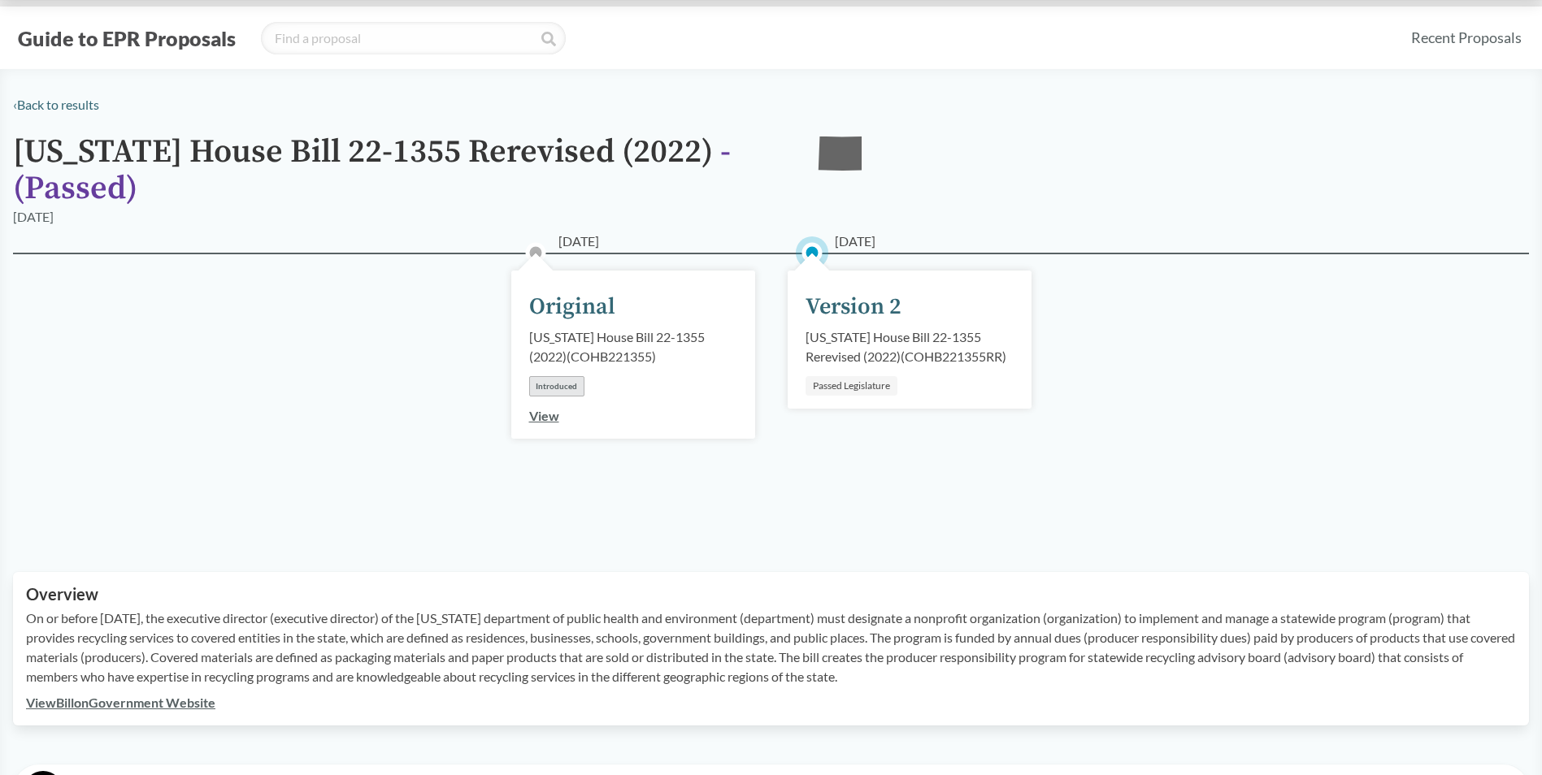
scroll to position [0, 0]
